Goal: Ask a question

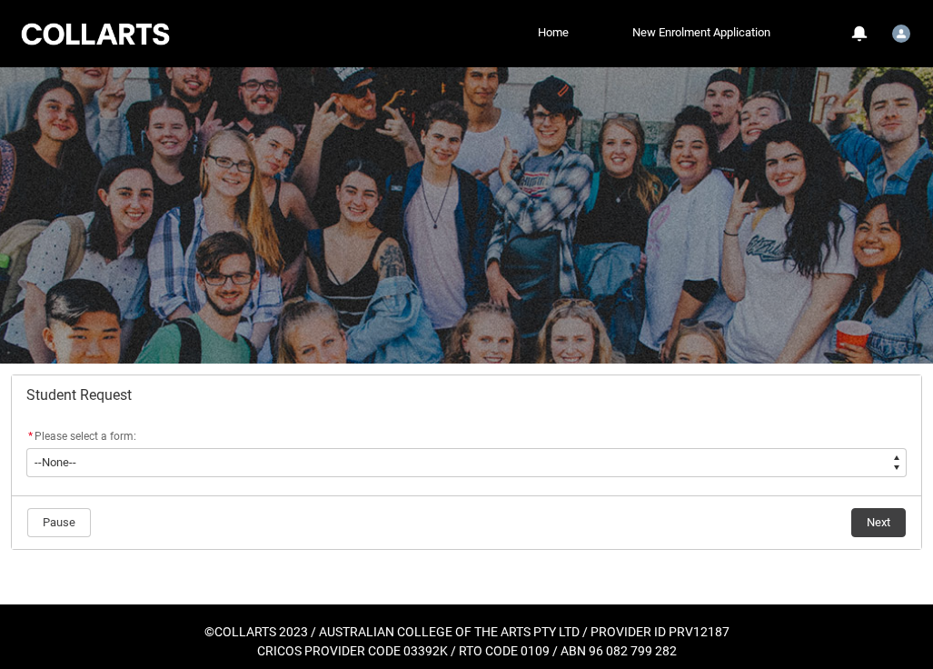
scroll to position [9, 0]
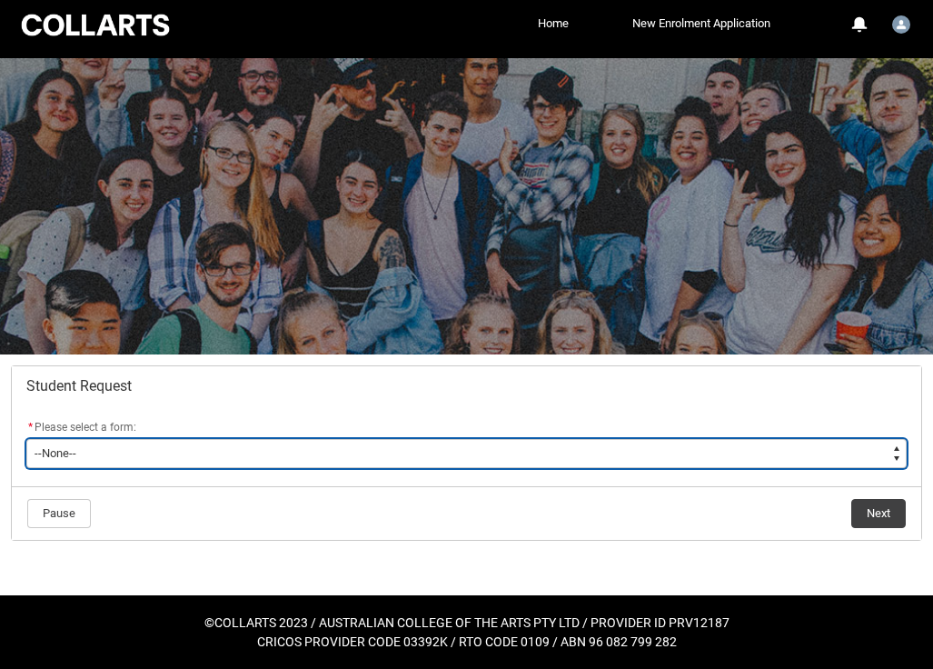
click at [219, 457] on select "--None-- Academic Transcript Application to Appeal Assignment Extension Change …" at bounding box center [466, 453] width 880 height 29
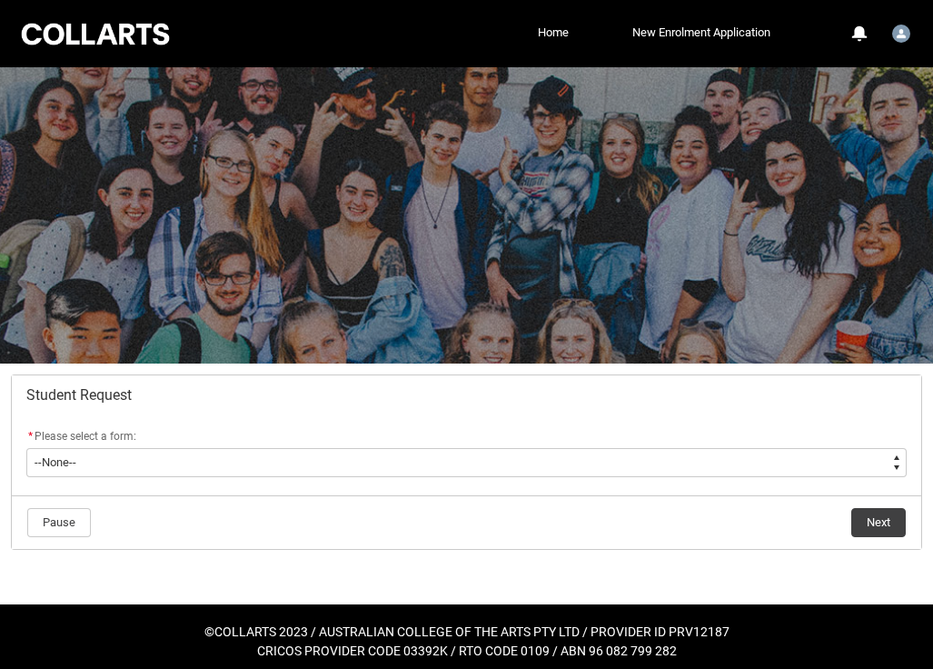
click at [104, 24] on div at bounding box center [95, 34] width 154 height 28
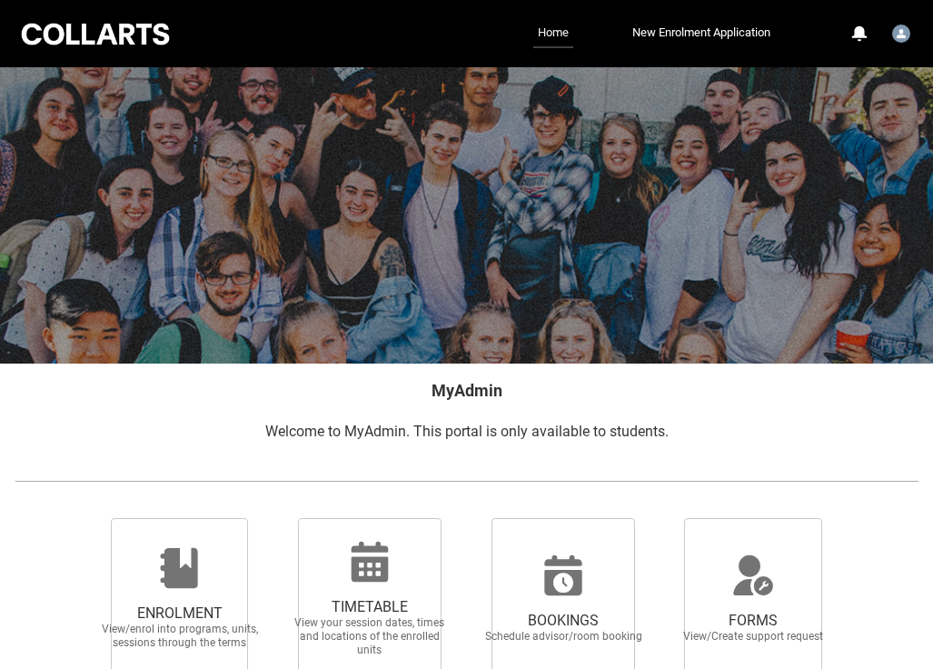
click at [556, 21] on link "Home" at bounding box center [553, 33] width 40 height 29
